Goal: Information Seeking & Learning: Find specific fact

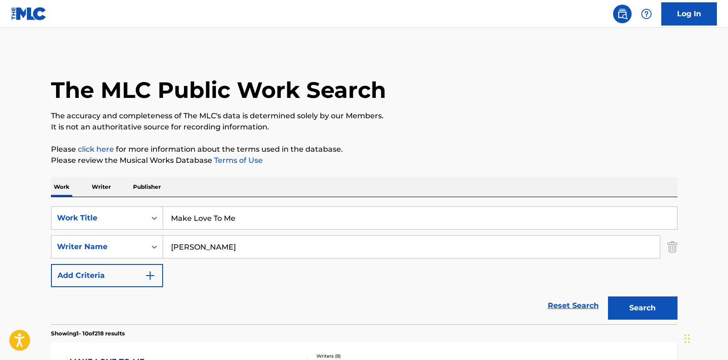
drag, startPoint x: 246, startPoint y: 221, endPoint x: 180, endPoint y: 214, distance: 65.8
click at [143, 215] on div "SearchWithCriteria53da3708-c7d5-475d-873f-83d745a6eeb0 Work Title Make Love To …" at bounding box center [364, 217] width 627 height 23
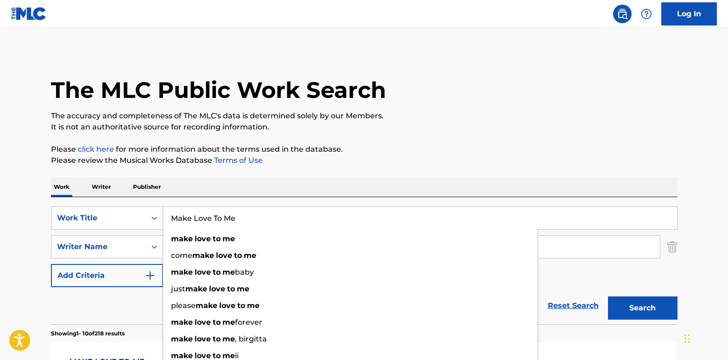
paste input "Give Peace A Chanc"
type input "Give Peace A Chance"
click at [232, 185] on div "Work Writer Publisher" at bounding box center [364, 186] width 627 height 19
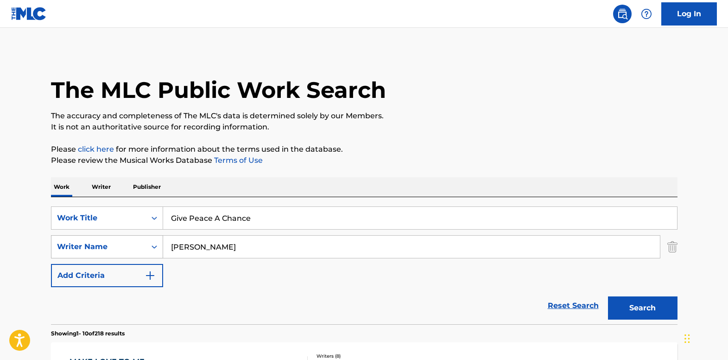
drag, startPoint x: 211, startPoint y: 249, endPoint x: 151, endPoint y: 238, distance: 61.3
click at [150, 246] on div "SearchWithCriteria139e0835-8cfb-4a9b-962a-5c714a008d06 Writer Name [PERSON_NAME]" at bounding box center [364, 246] width 627 height 23
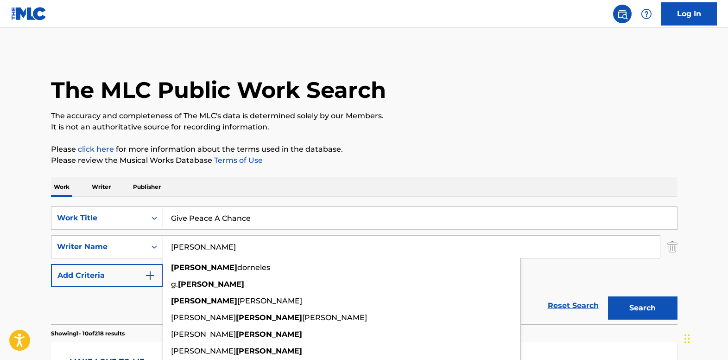
type input "[PERSON_NAME]"
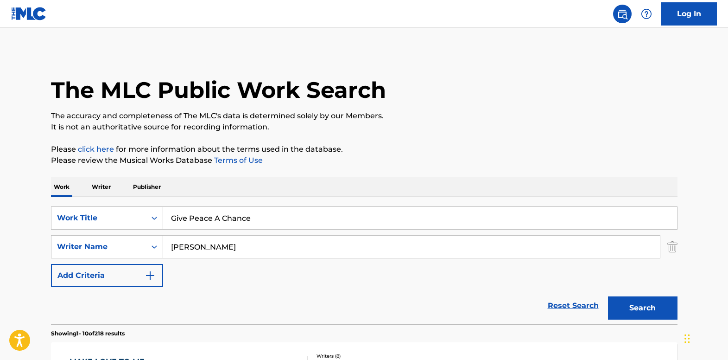
click at [627, 303] on button "Search" at bounding box center [643, 307] width 70 height 23
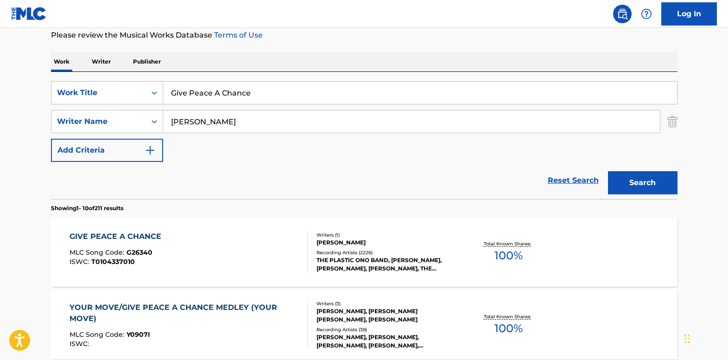
scroll to position [139, 0]
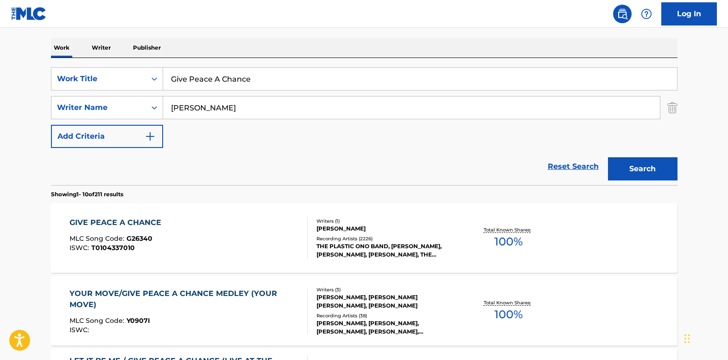
click at [136, 222] on div "GIVE PEACE A CHANCE" at bounding box center [118, 222] width 96 height 11
